Goal: Task Accomplishment & Management: Manage account settings

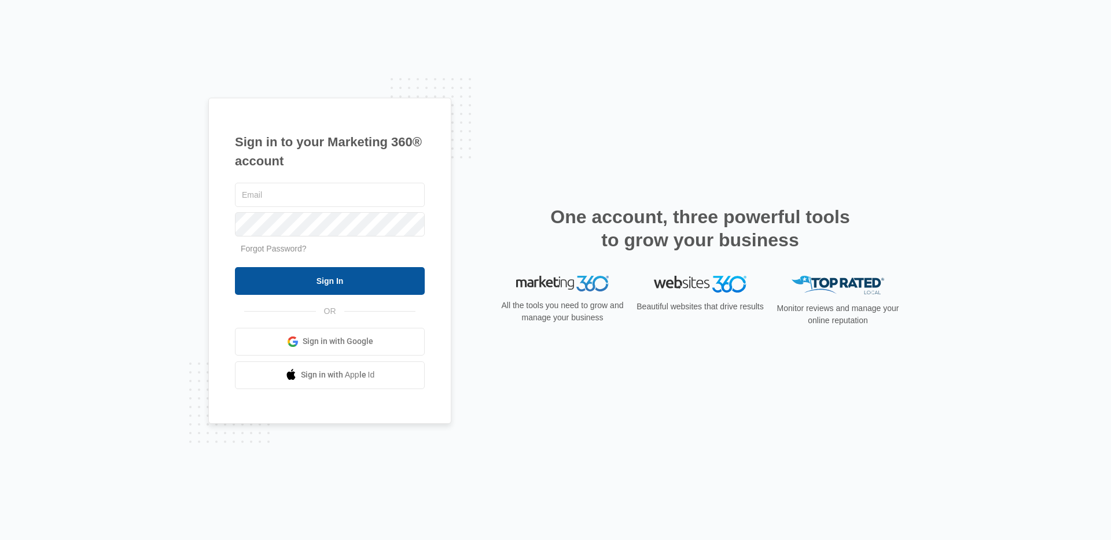
type input "[PERSON_NAME][EMAIL_ADDRESS][PERSON_NAME][DOMAIN_NAME]"
click at [325, 285] on input "Sign In" at bounding box center [330, 281] width 190 height 28
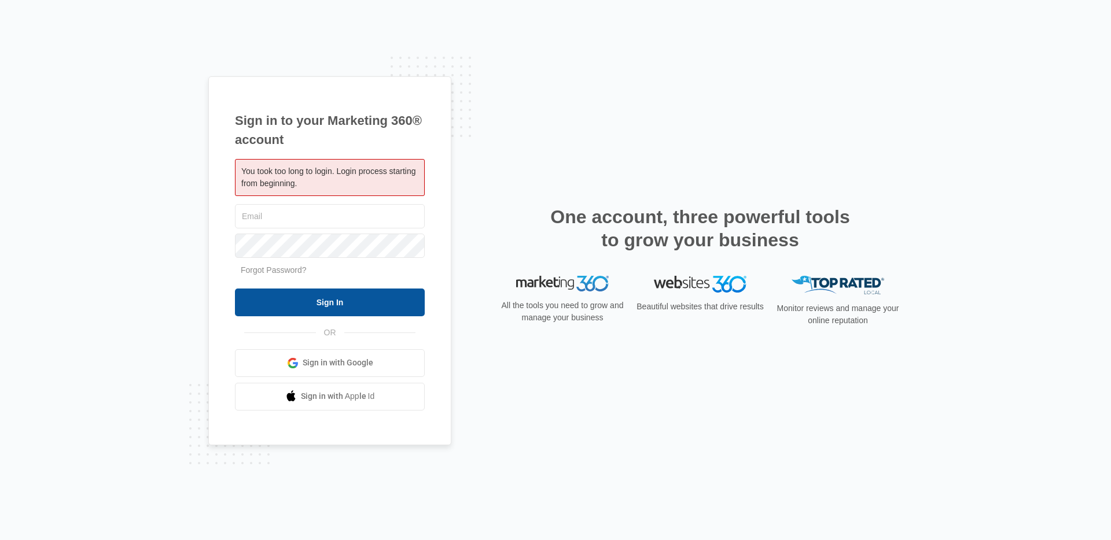
type input "[PERSON_NAME][EMAIL_ADDRESS][PERSON_NAME][DOMAIN_NAME]"
click at [326, 303] on input "Sign In" at bounding box center [330, 303] width 190 height 28
